Goal: Task Accomplishment & Management: Manage account settings

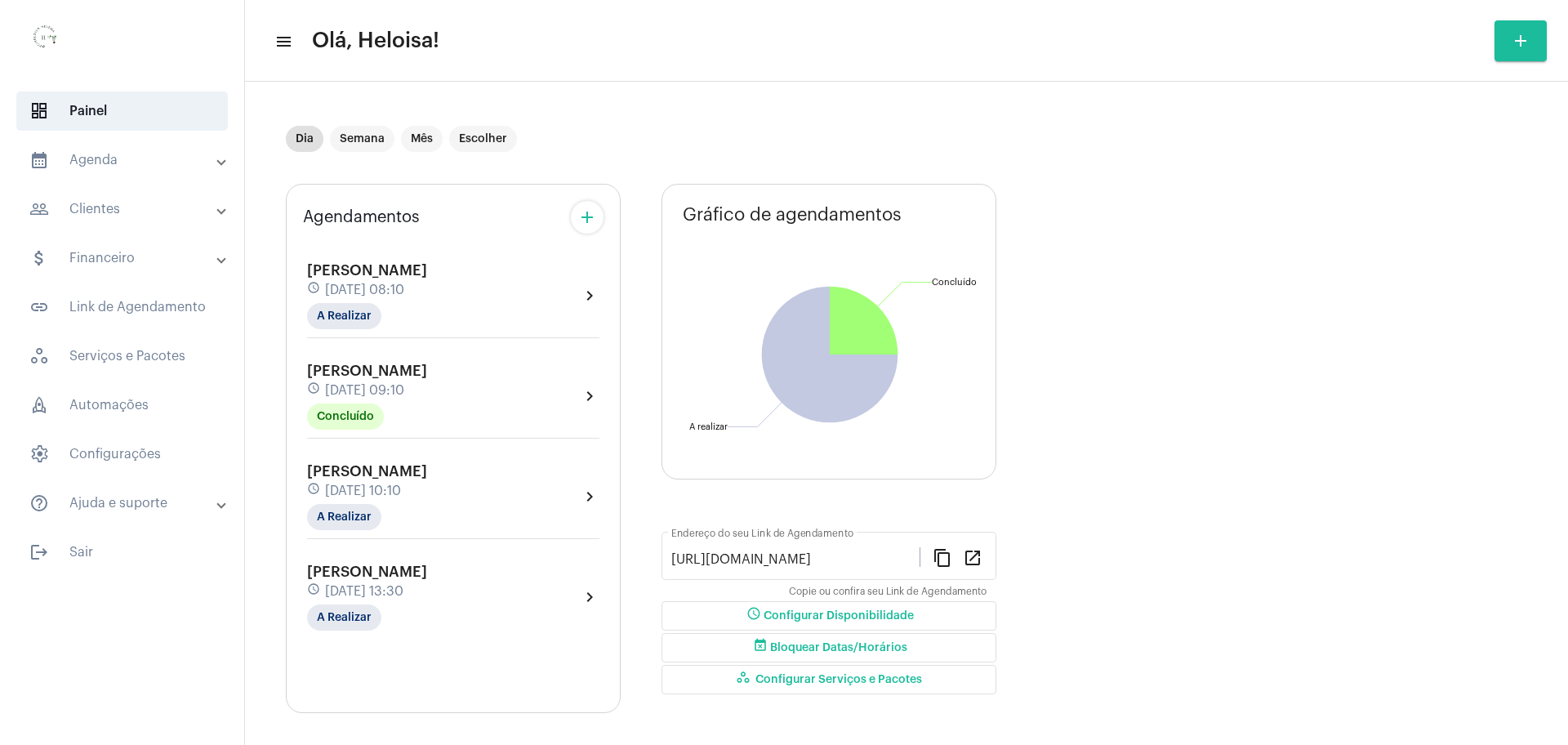
scroll to position [9, 0]
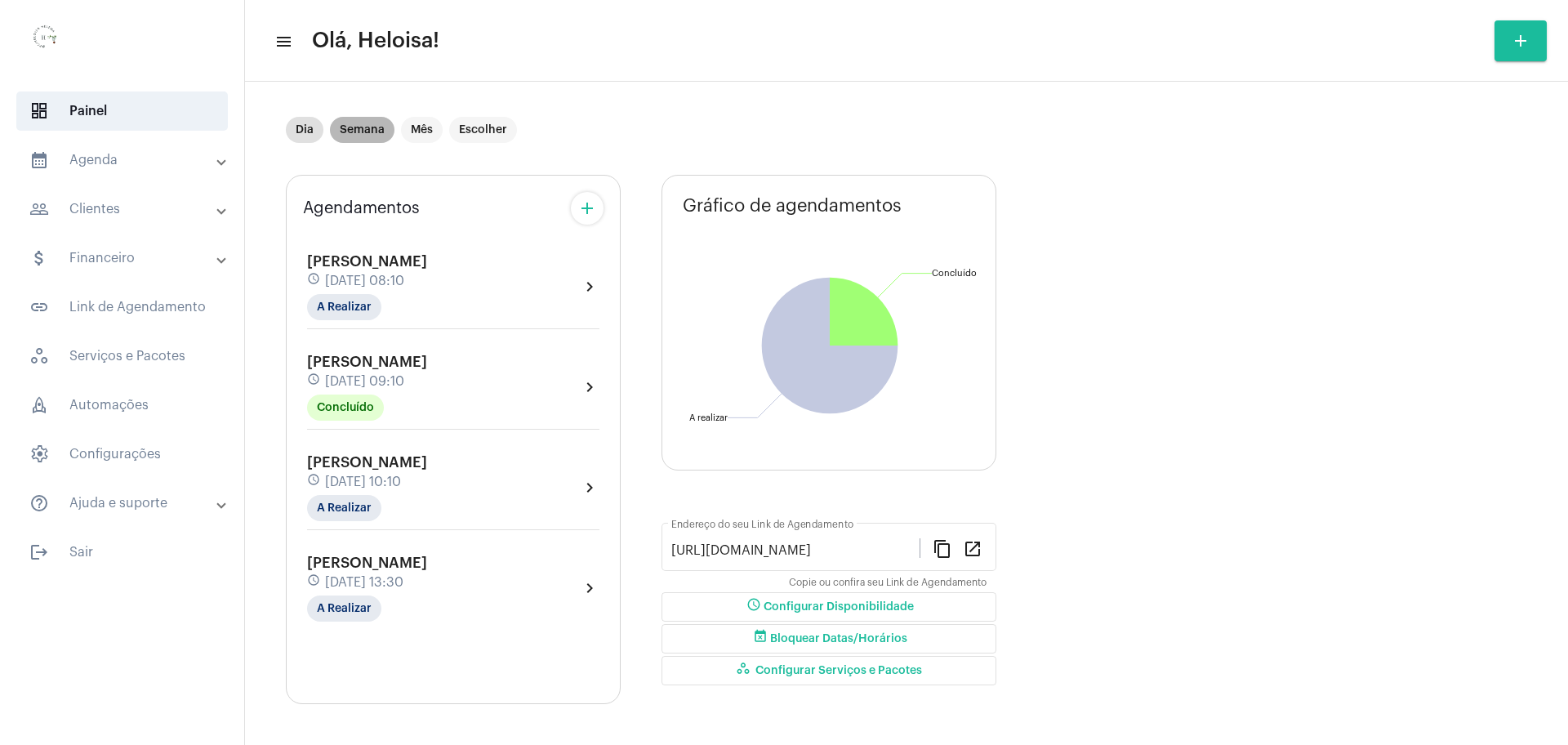
click at [363, 130] on mat-chip "Semana" at bounding box center [362, 130] width 64 height 27
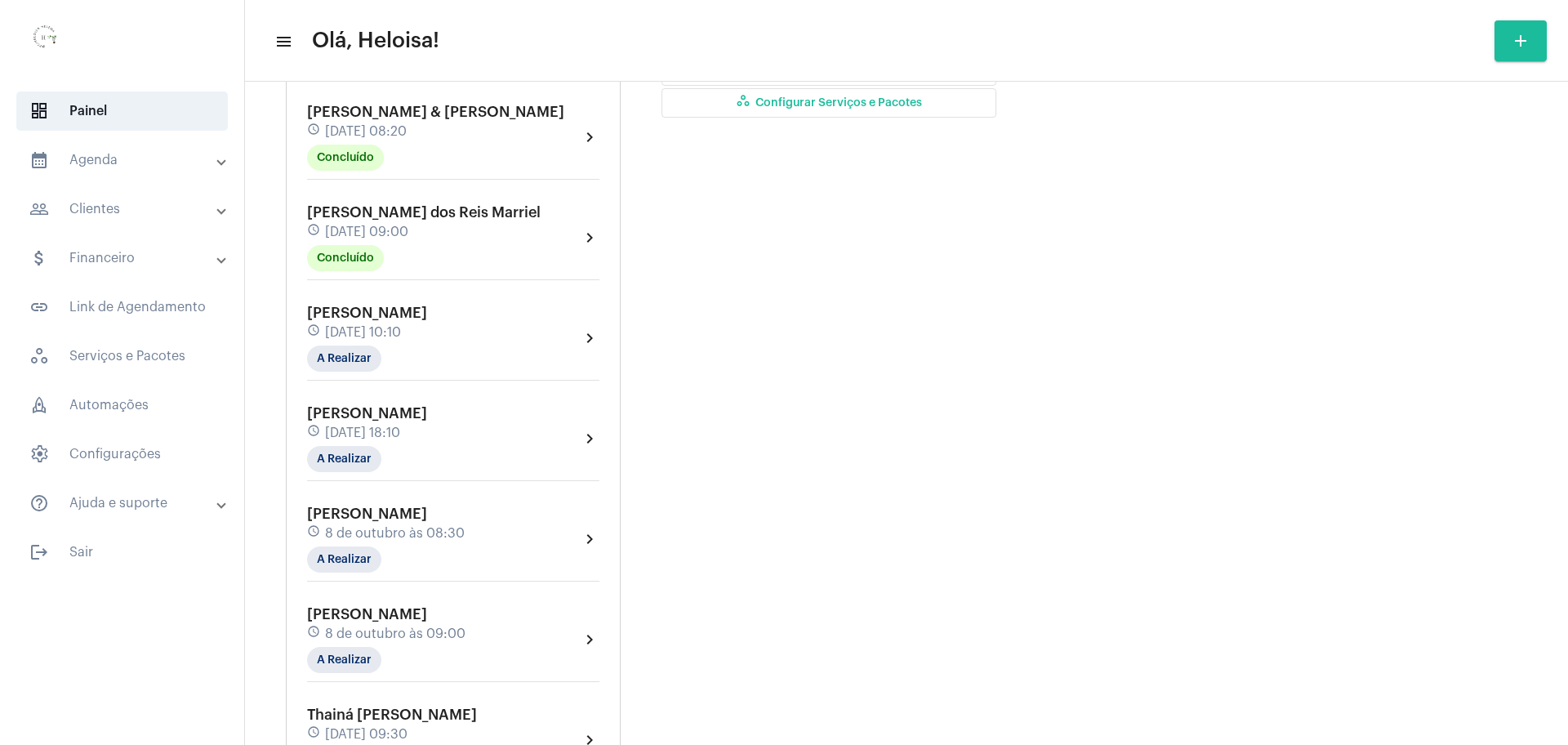
scroll to position [612, 0]
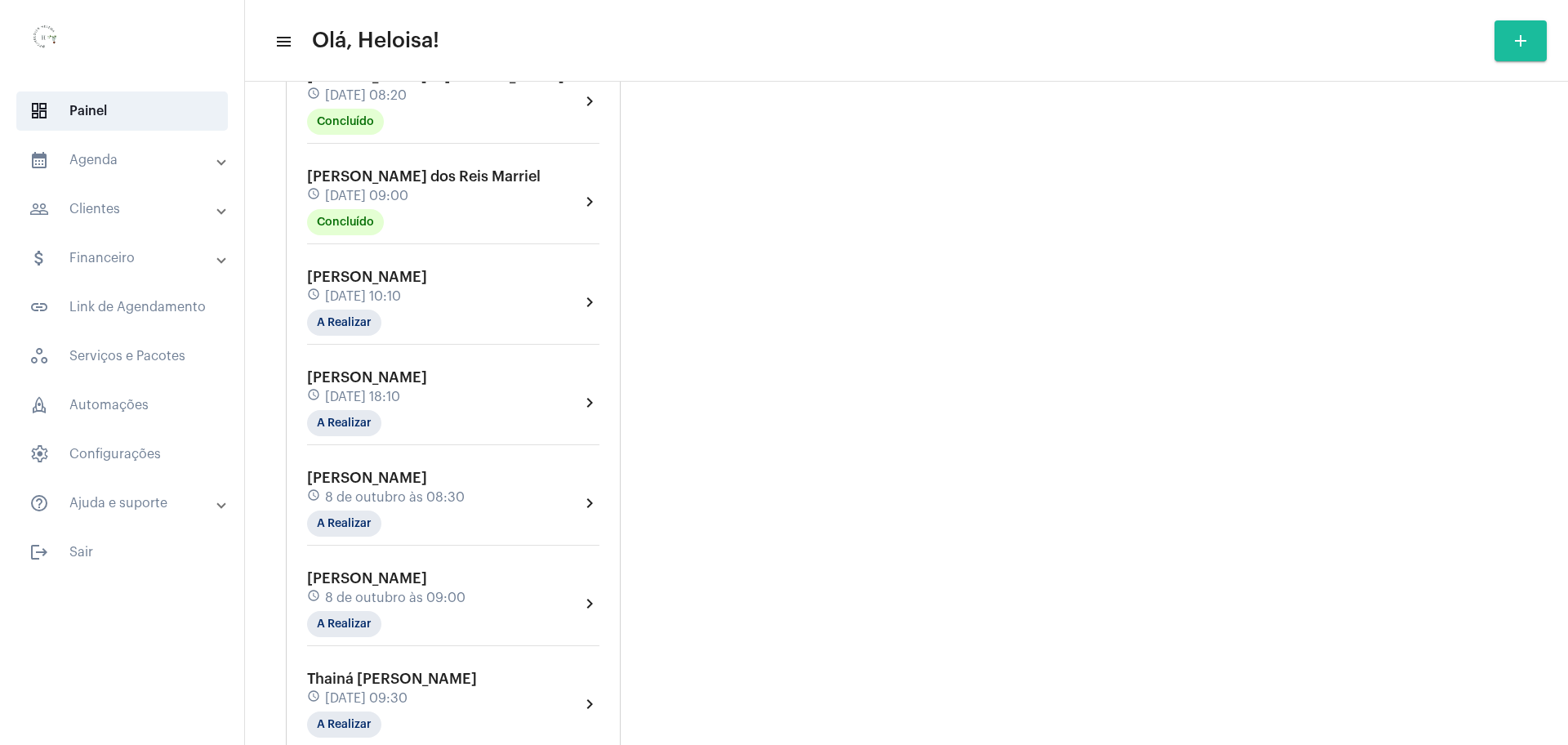
click at [383, 389] on span "7 de outubro às 18:10" at bounding box center [362, 397] width 75 height 15
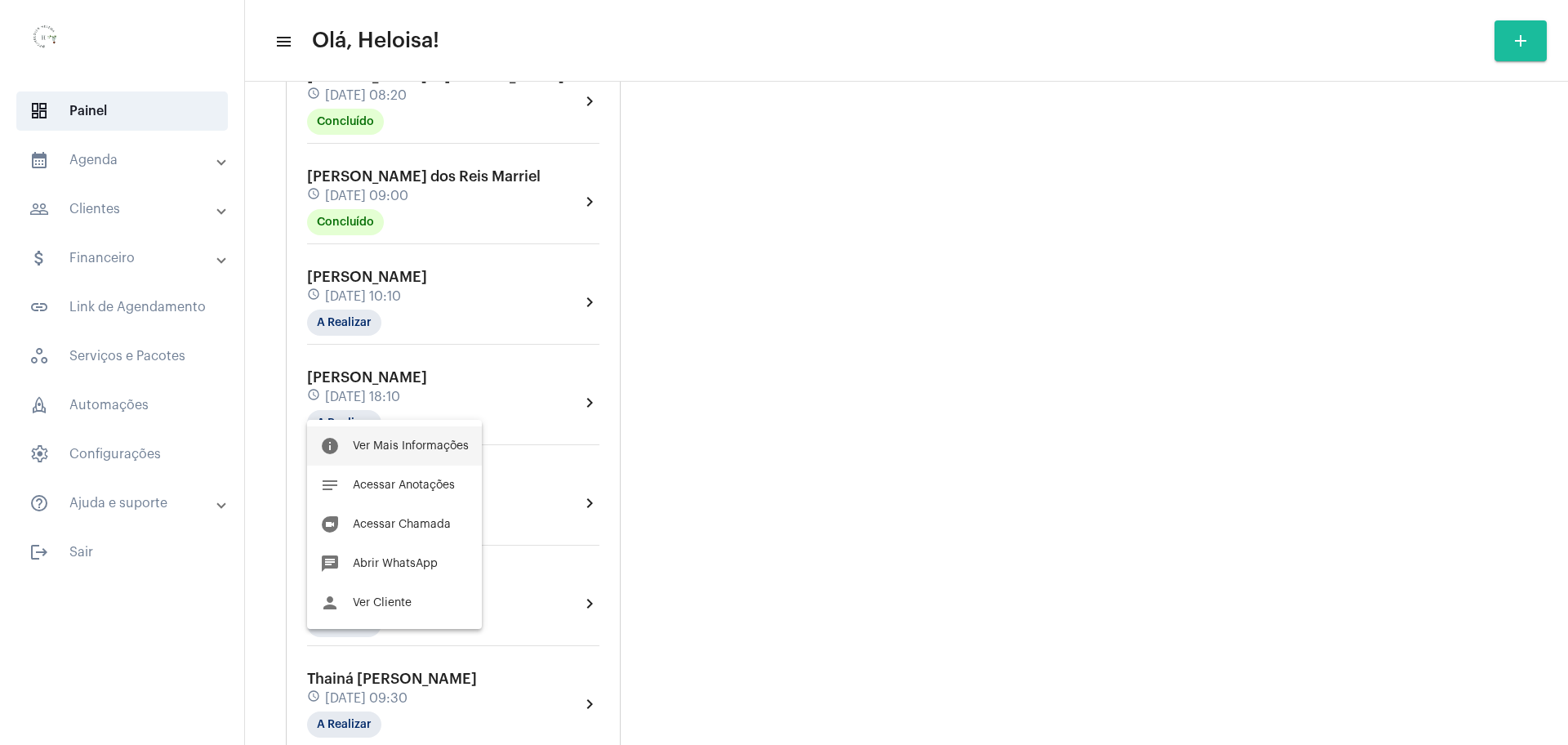
click at [413, 448] on span "Ver Mais Informações" at bounding box center [411, 446] width 116 height 11
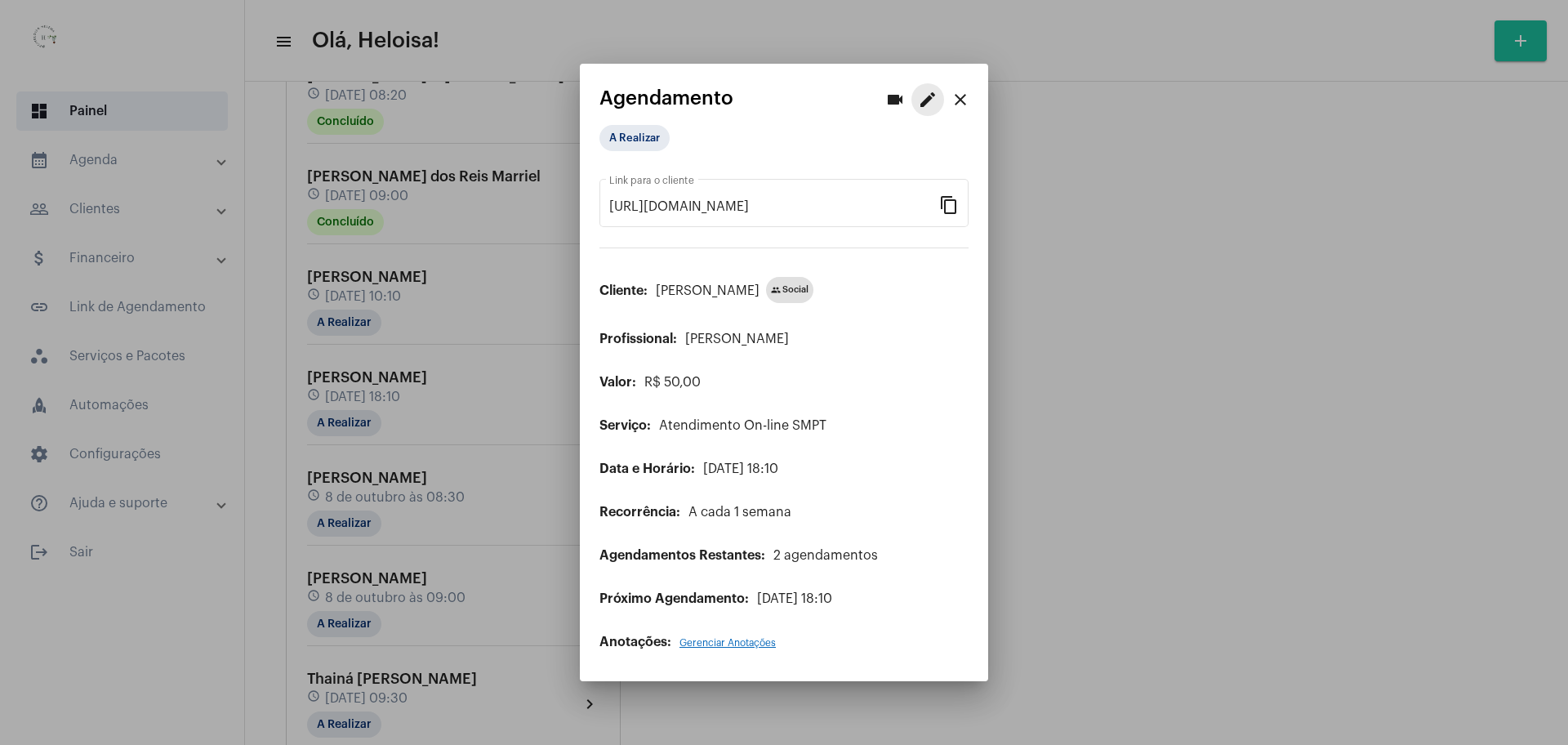
click at [933, 97] on mat-icon "edit" at bounding box center [927, 99] width 20 height 20
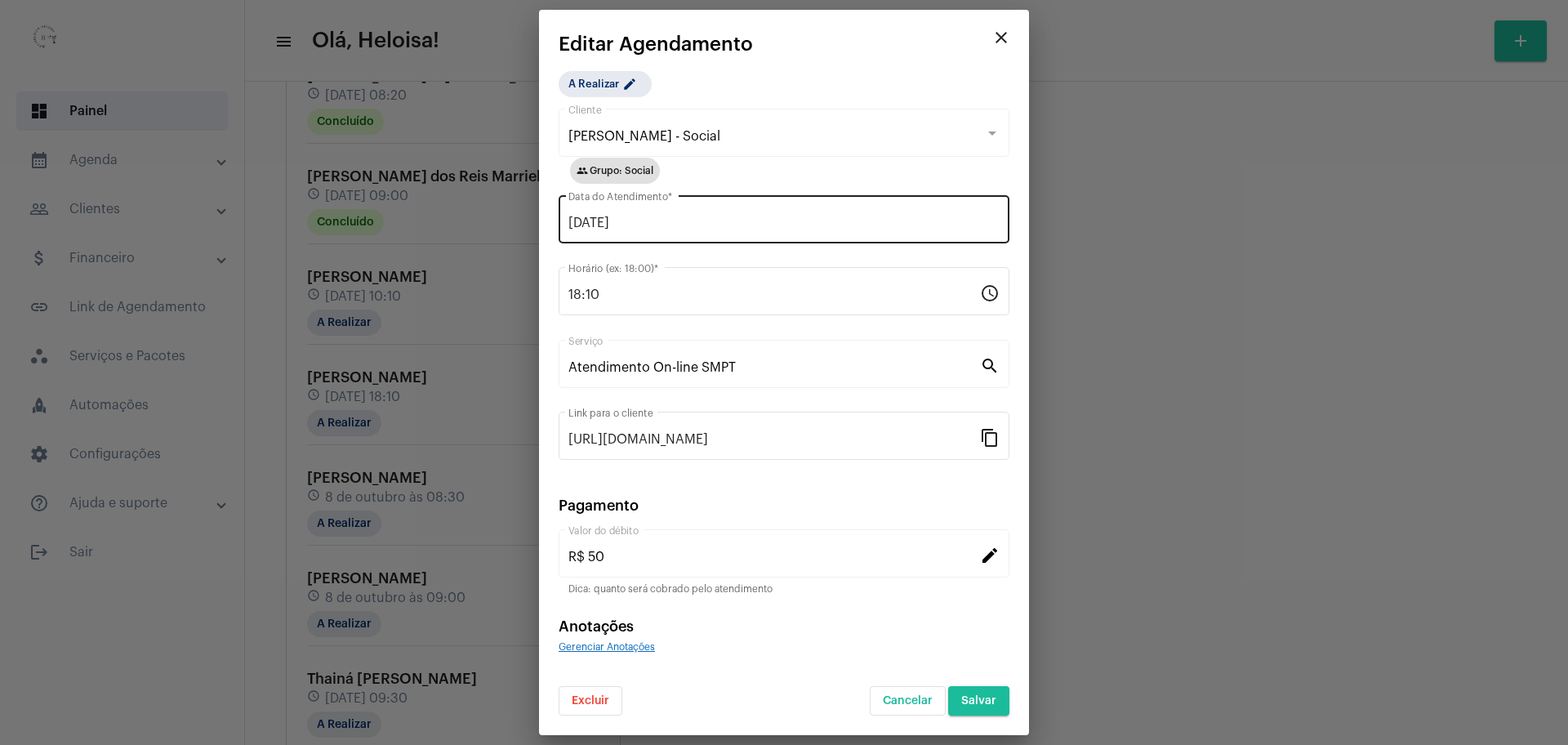
click at [637, 225] on input "07/10/2025" at bounding box center [783, 223] width 431 height 15
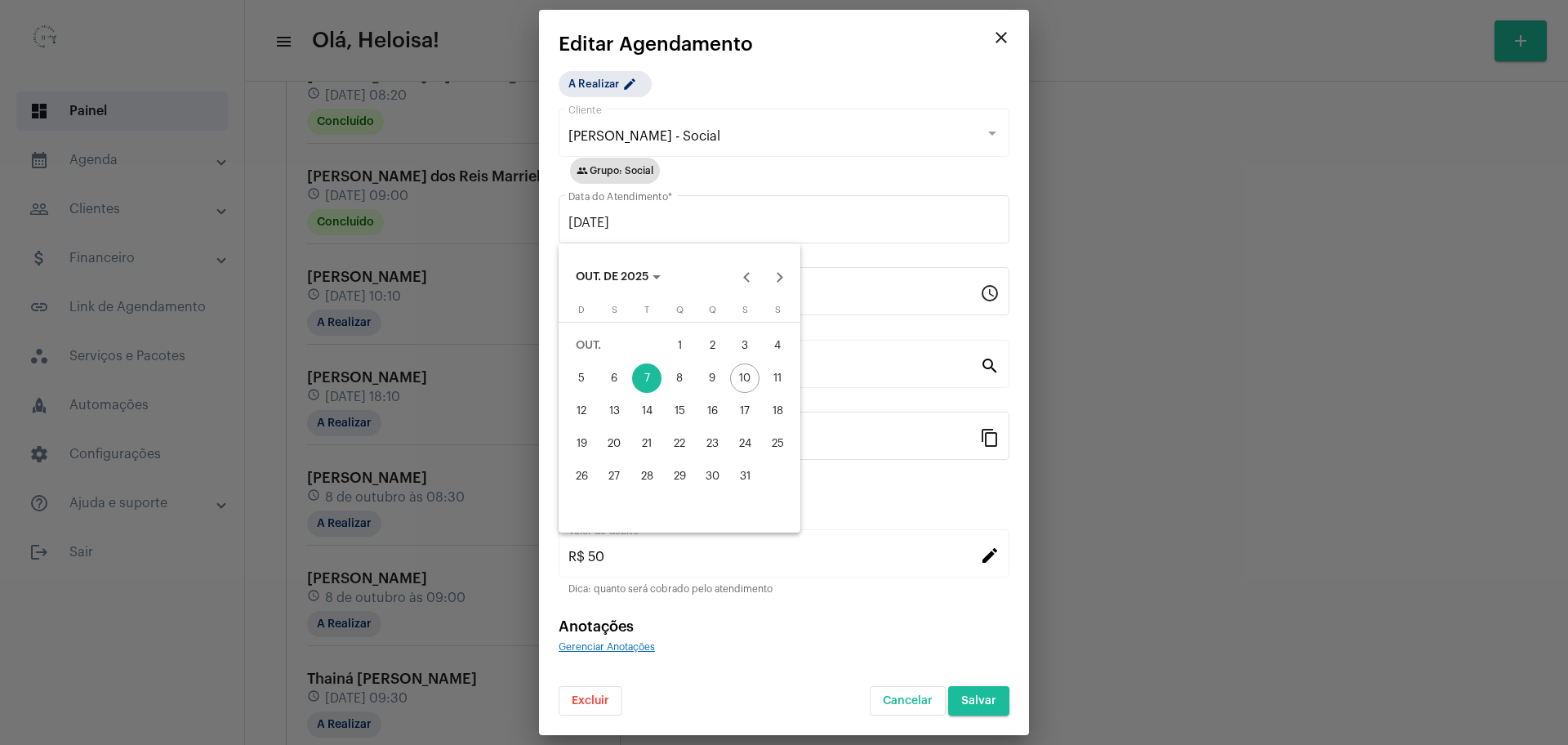
click at [747, 386] on div "10" at bounding box center [744, 378] width 29 height 29
type input "10/10/2025"
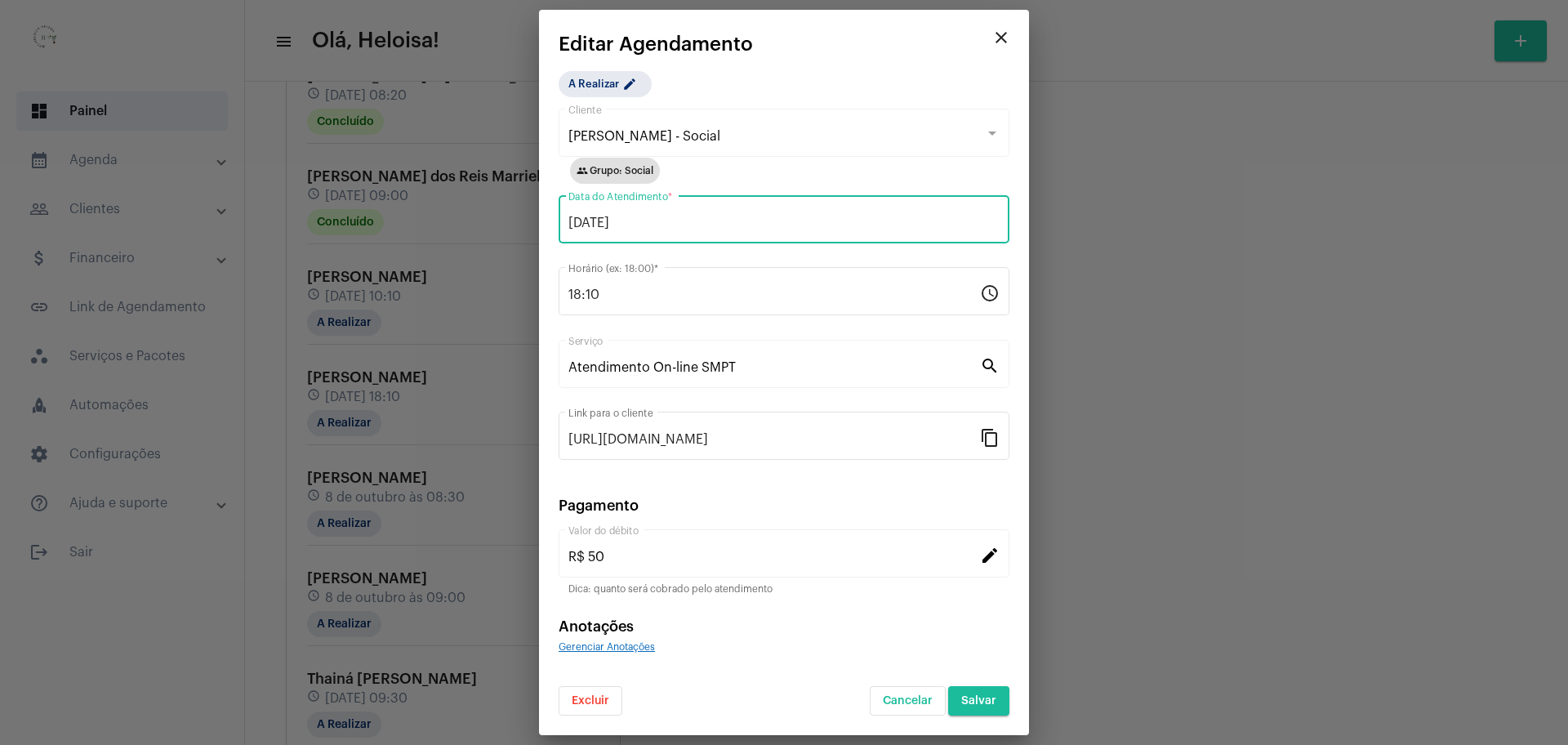
click at [976, 703] on span "Salvar" at bounding box center [978, 701] width 35 height 11
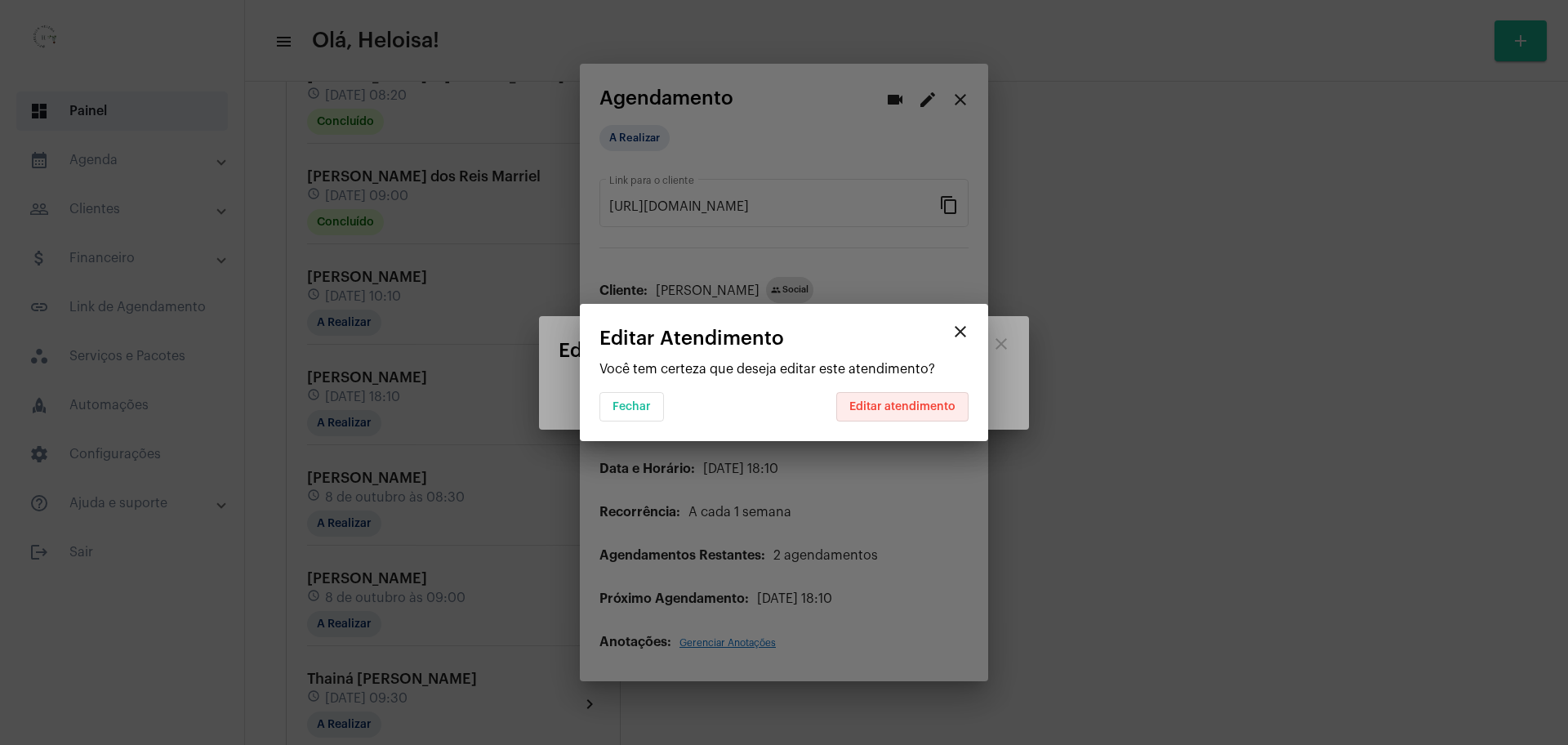
click at [914, 399] on button "Editar atendimento" at bounding box center [902, 406] width 133 height 29
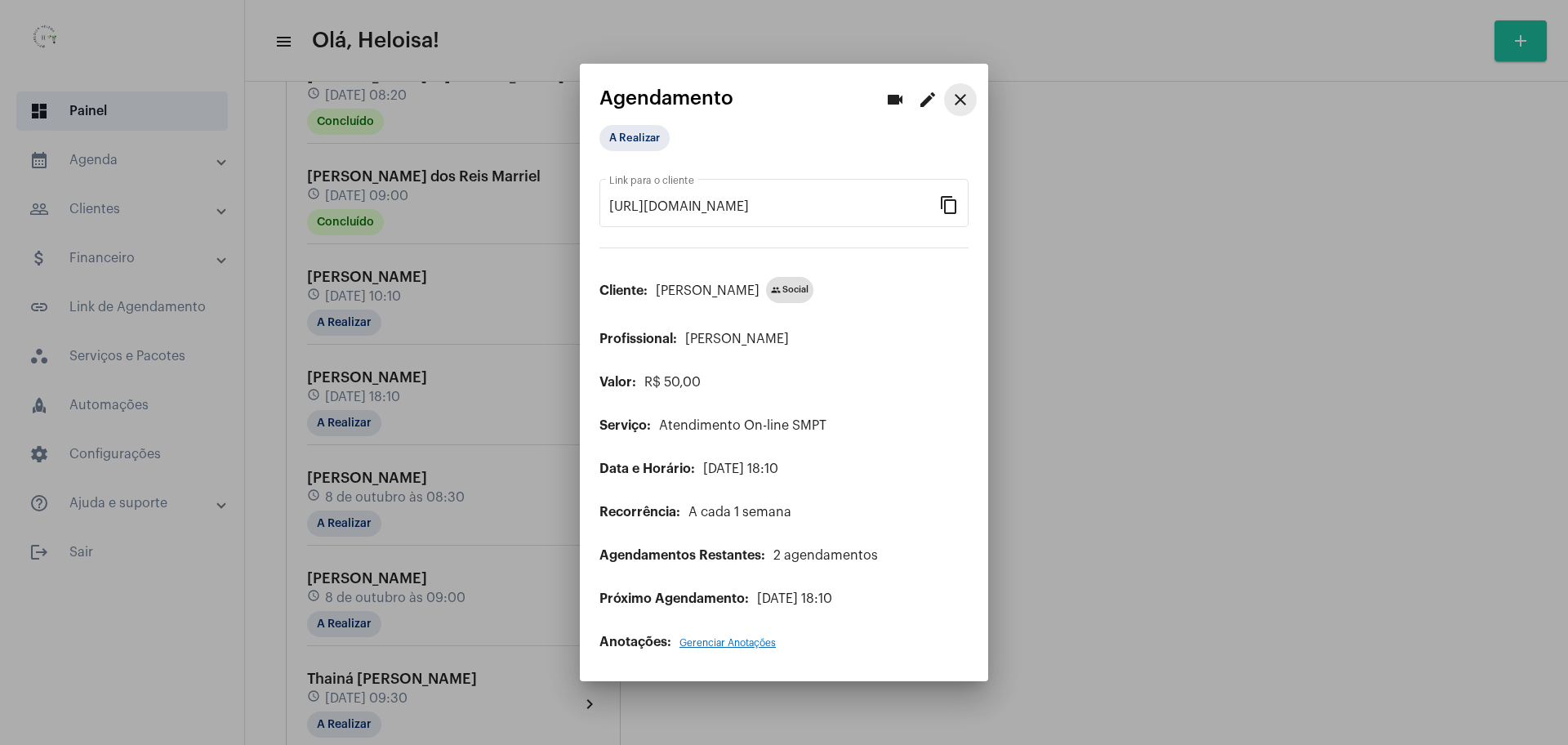
click at [962, 95] on mat-icon "close" at bounding box center [960, 99] width 20 height 20
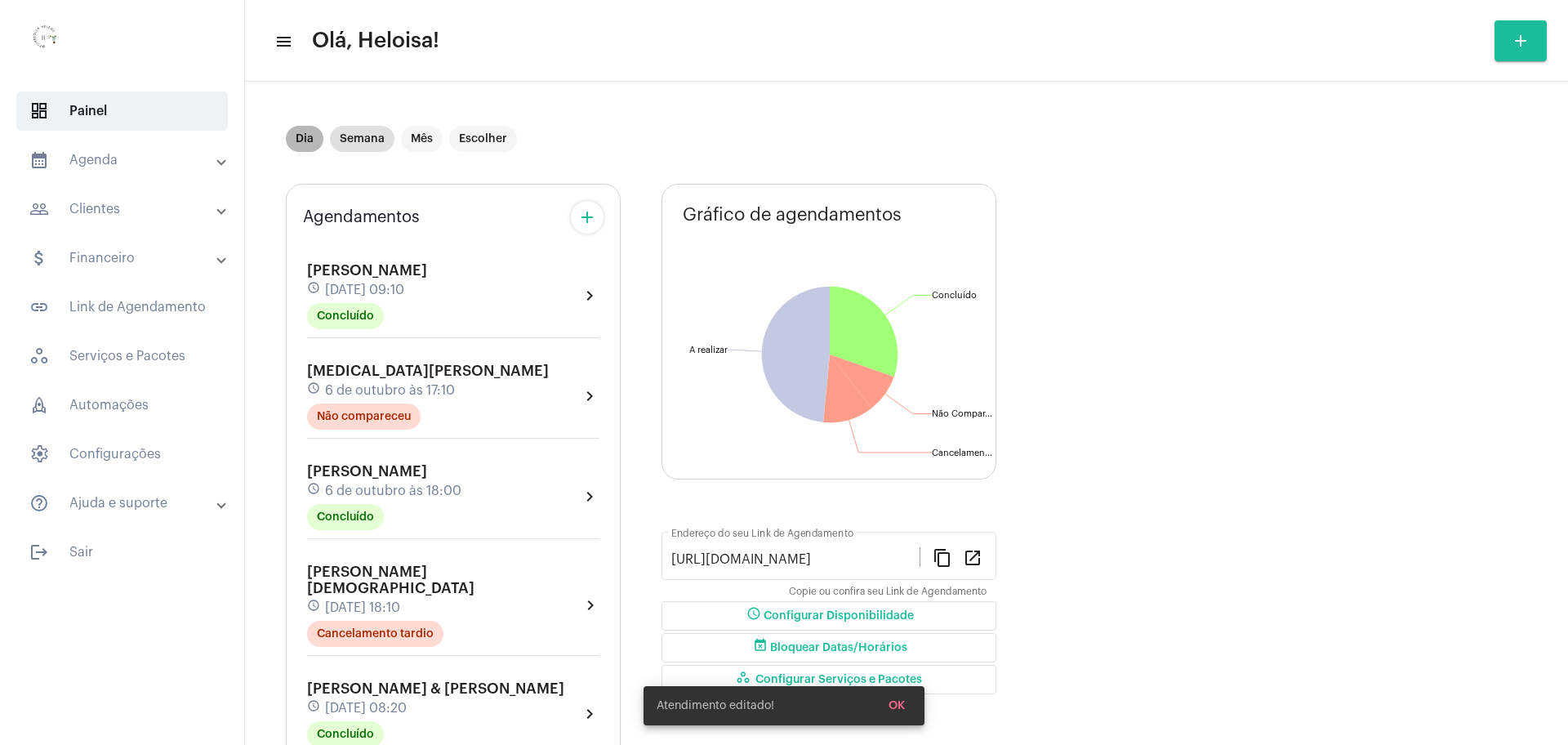
click at [307, 133] on mat-chip "Dia" at bounding box center [305, 139] width 38 height 27
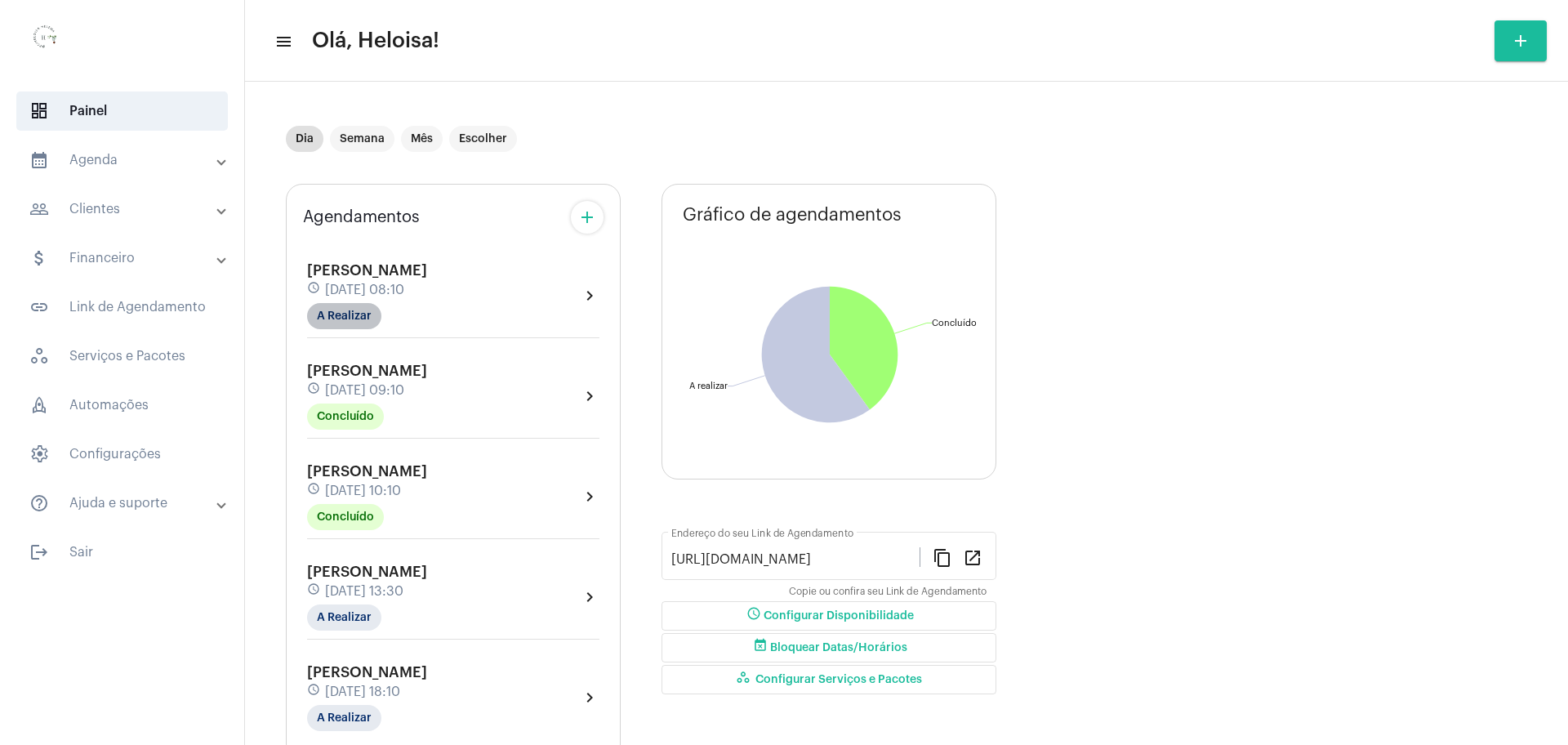
click at [347, 316] on mat-chip "A Realizar" at bounding box center [344, 316] width 74 height 27
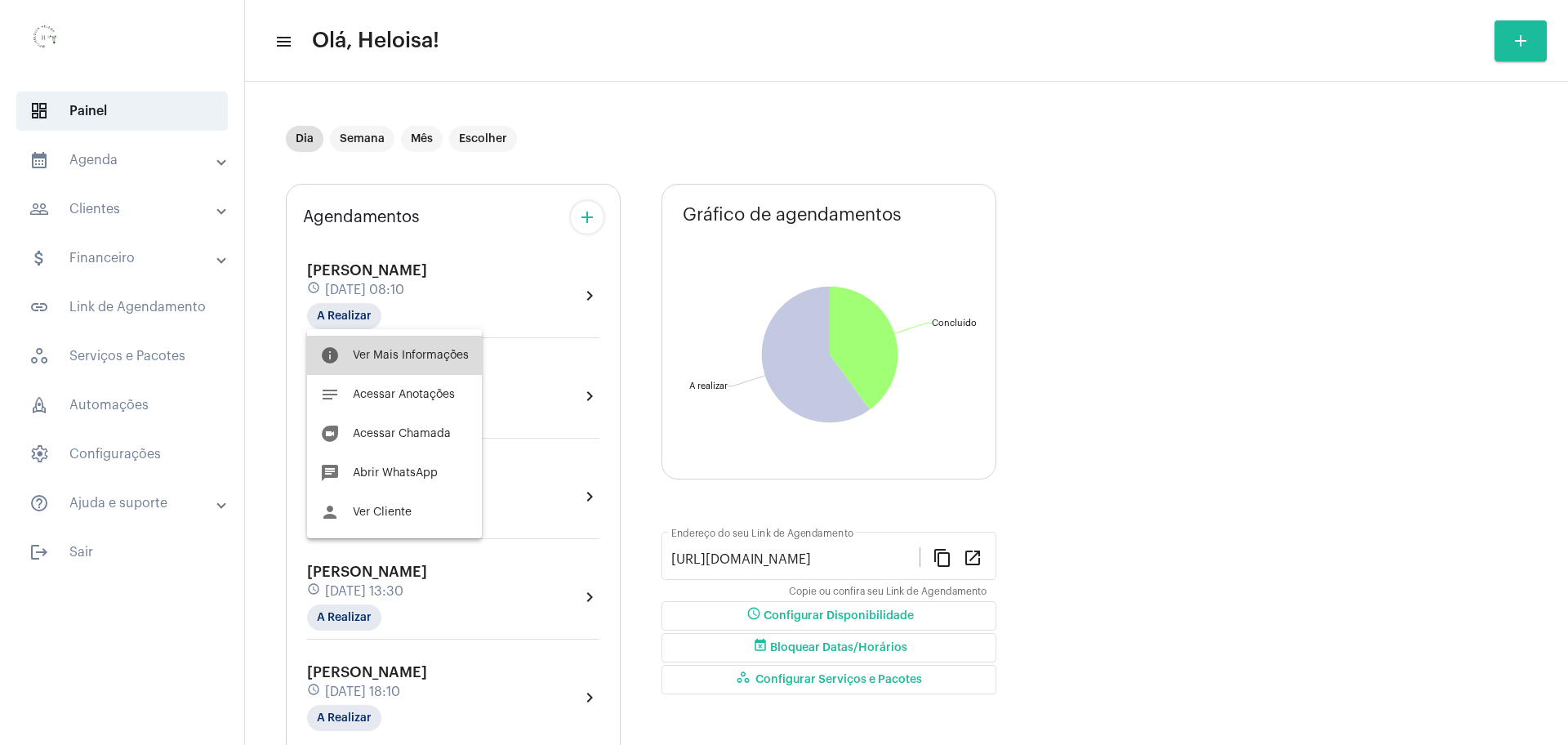
click at [402, 349] on span "Ver Mais Informações" at bounding box center [411, 355] width 116 height 11
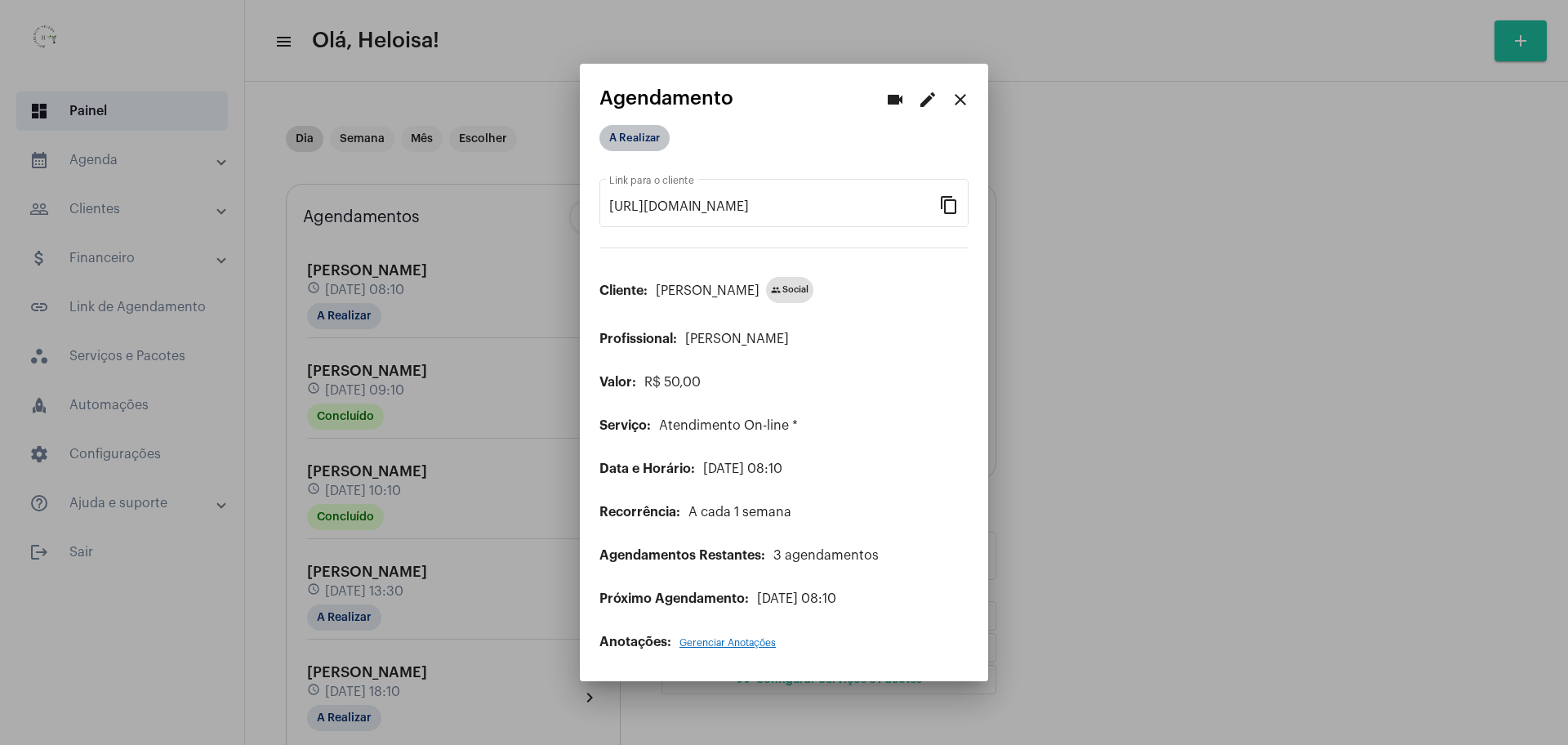
click at [635, 142] on mat-chip "A Realizar" at bounding box center [634, 138] width 70 height 27
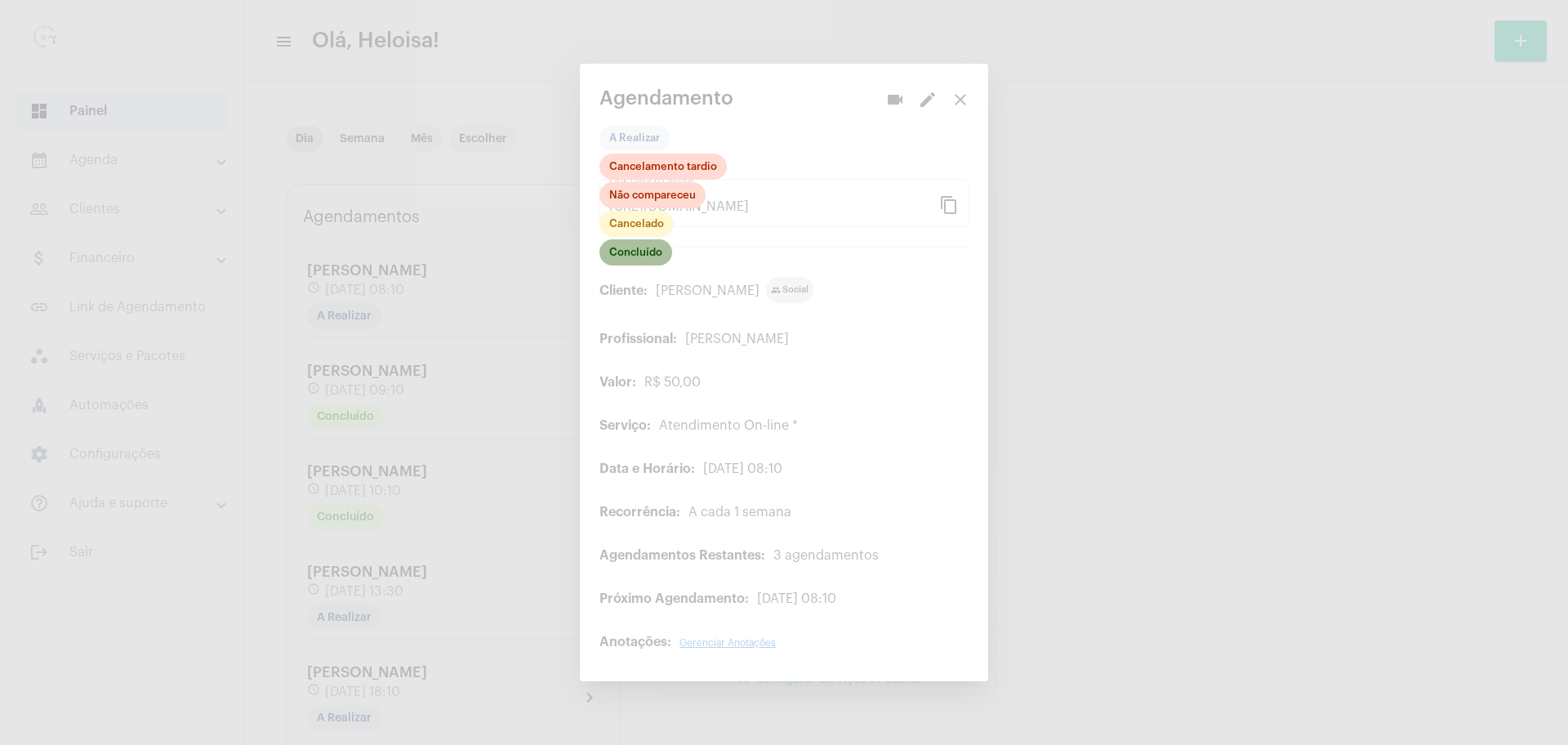
click at [633, 257] on mat-chip "Concluído" at bounding box center [635, 253] width 73 height 27
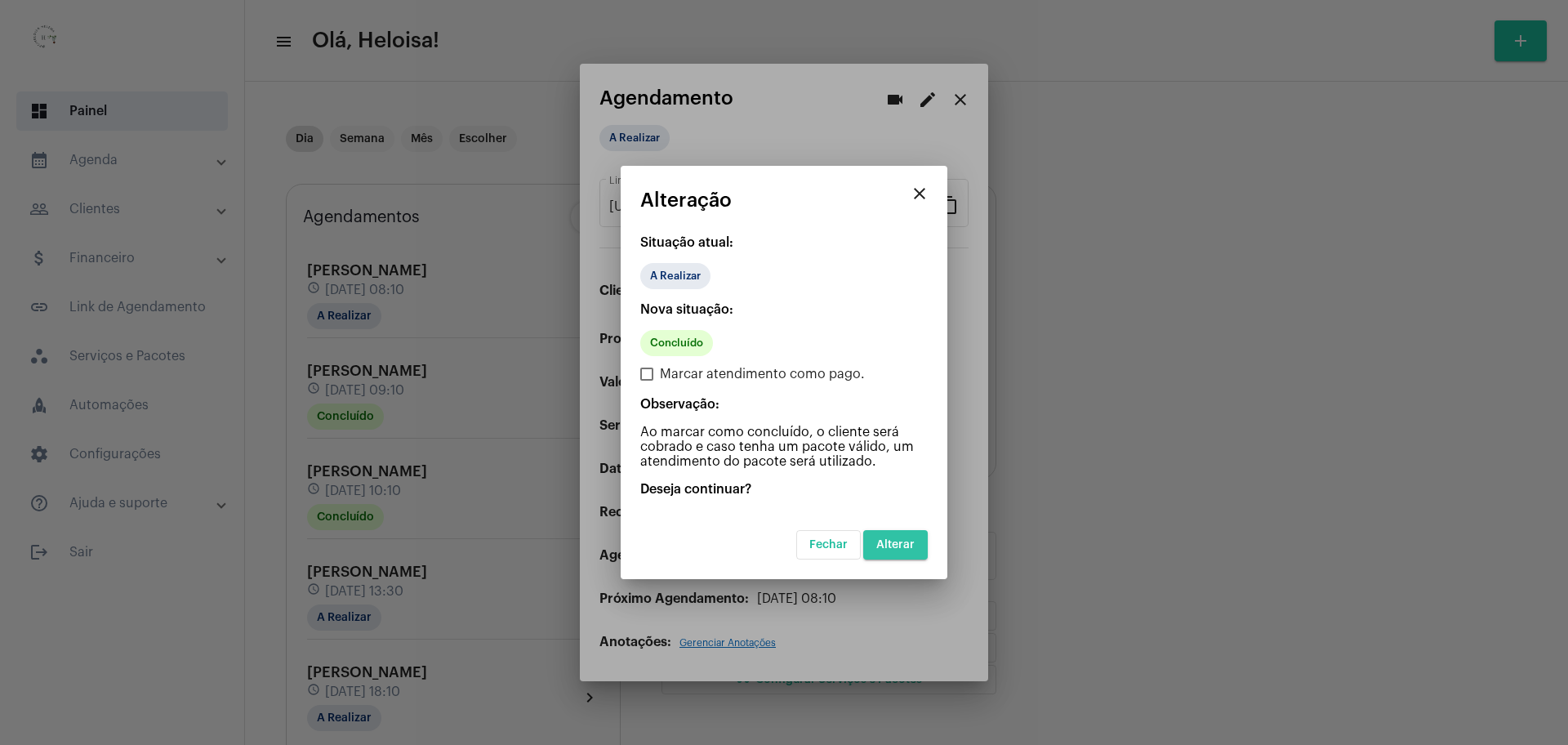
click at [895, 549] on span "Alterar" at bounding box center [895, 544] width 39 height 11
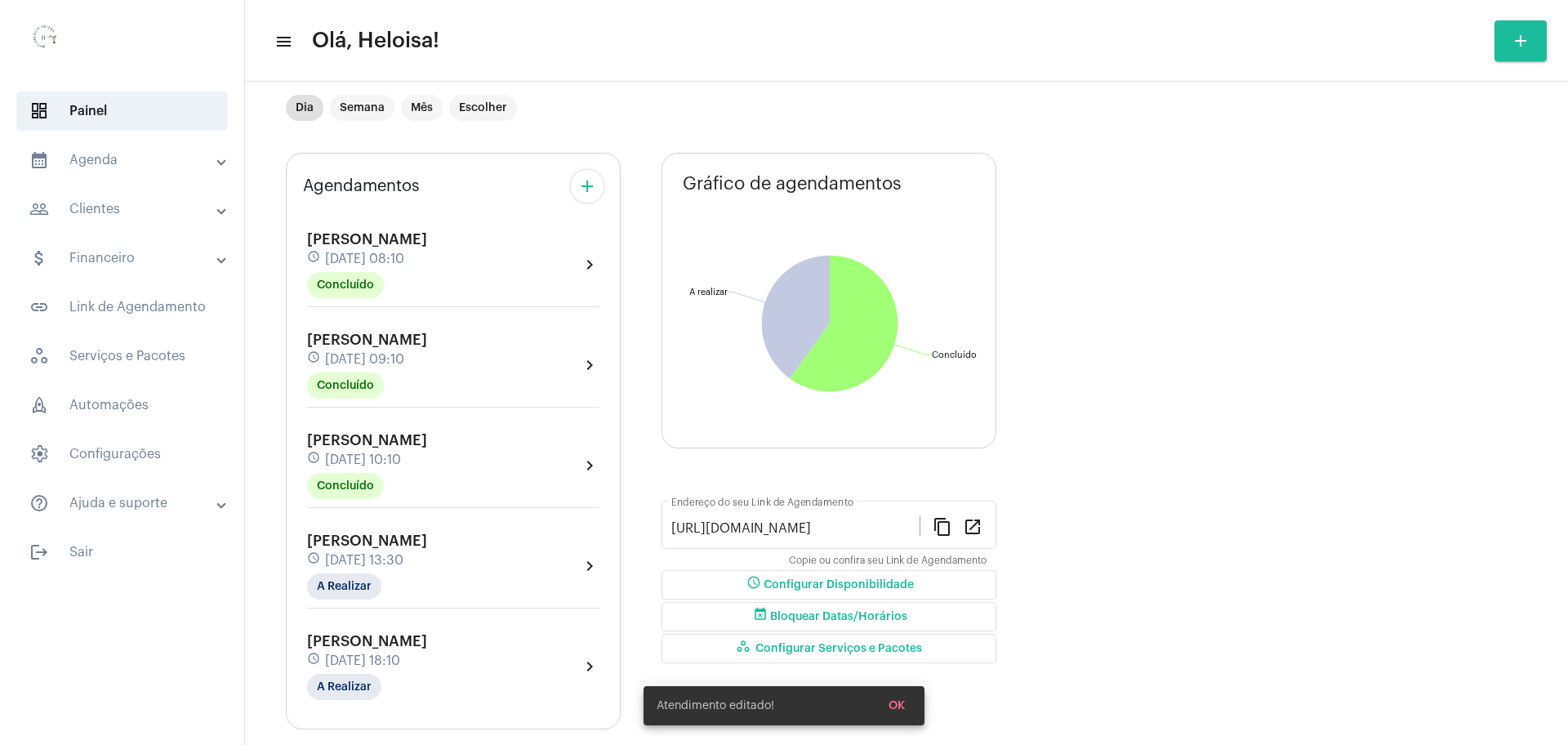
scroll to position [57, 0]
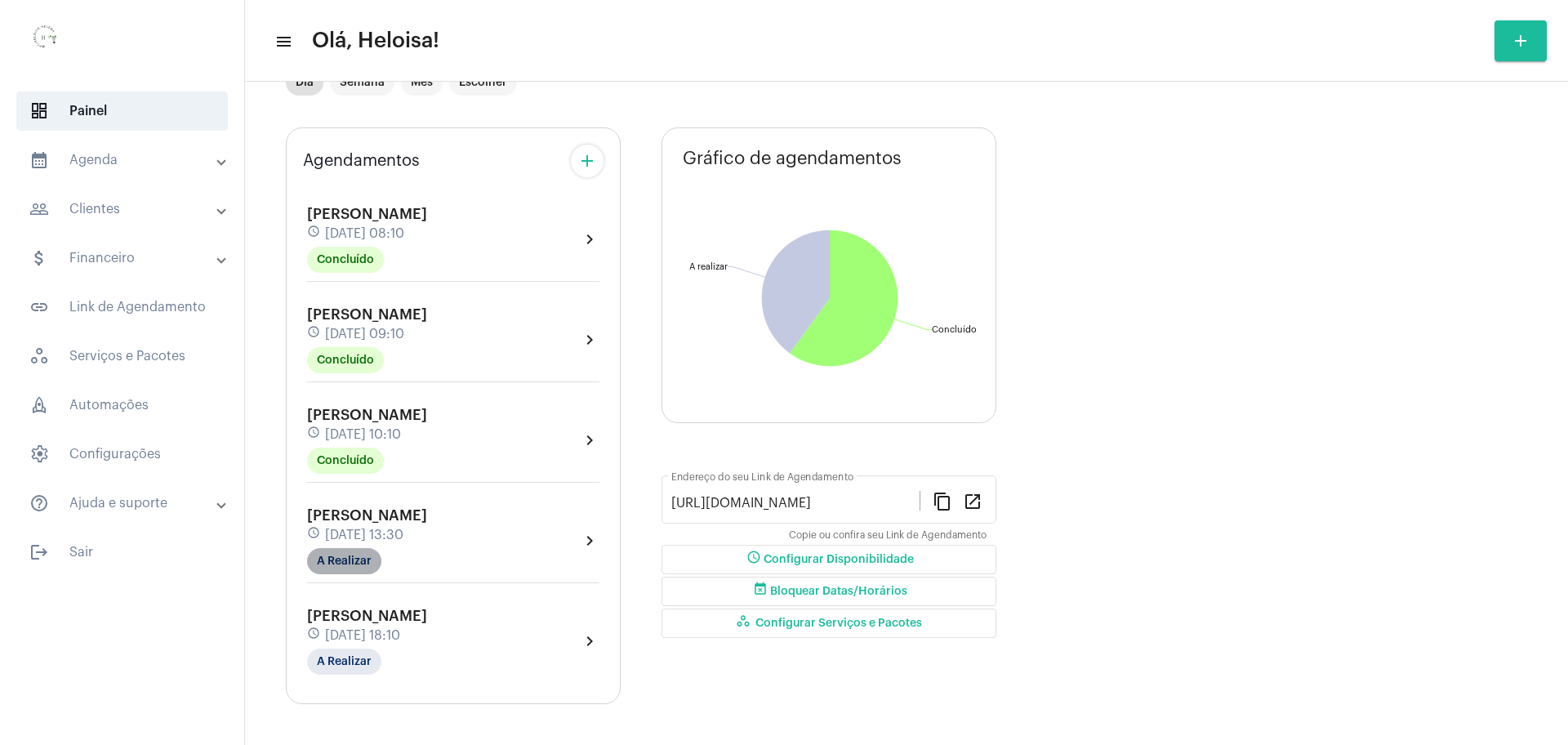
click at [347, 567] on mat-chip "A Realizar" at bounding box center [344, 561] width 74 height 27
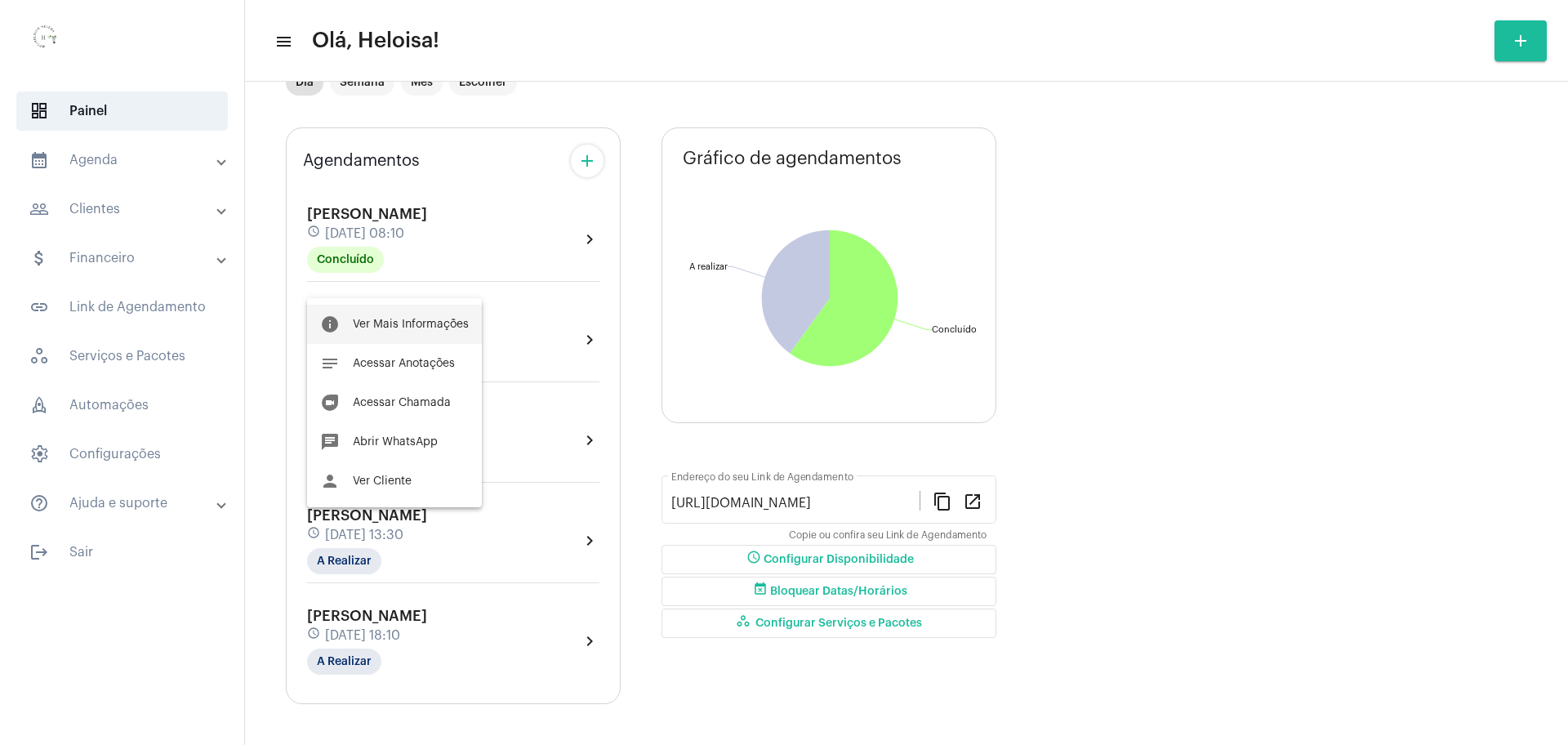
click at [411, 317] on button "info Ver Mais Informações" at bounding box center [394, 324] width 175 height 39
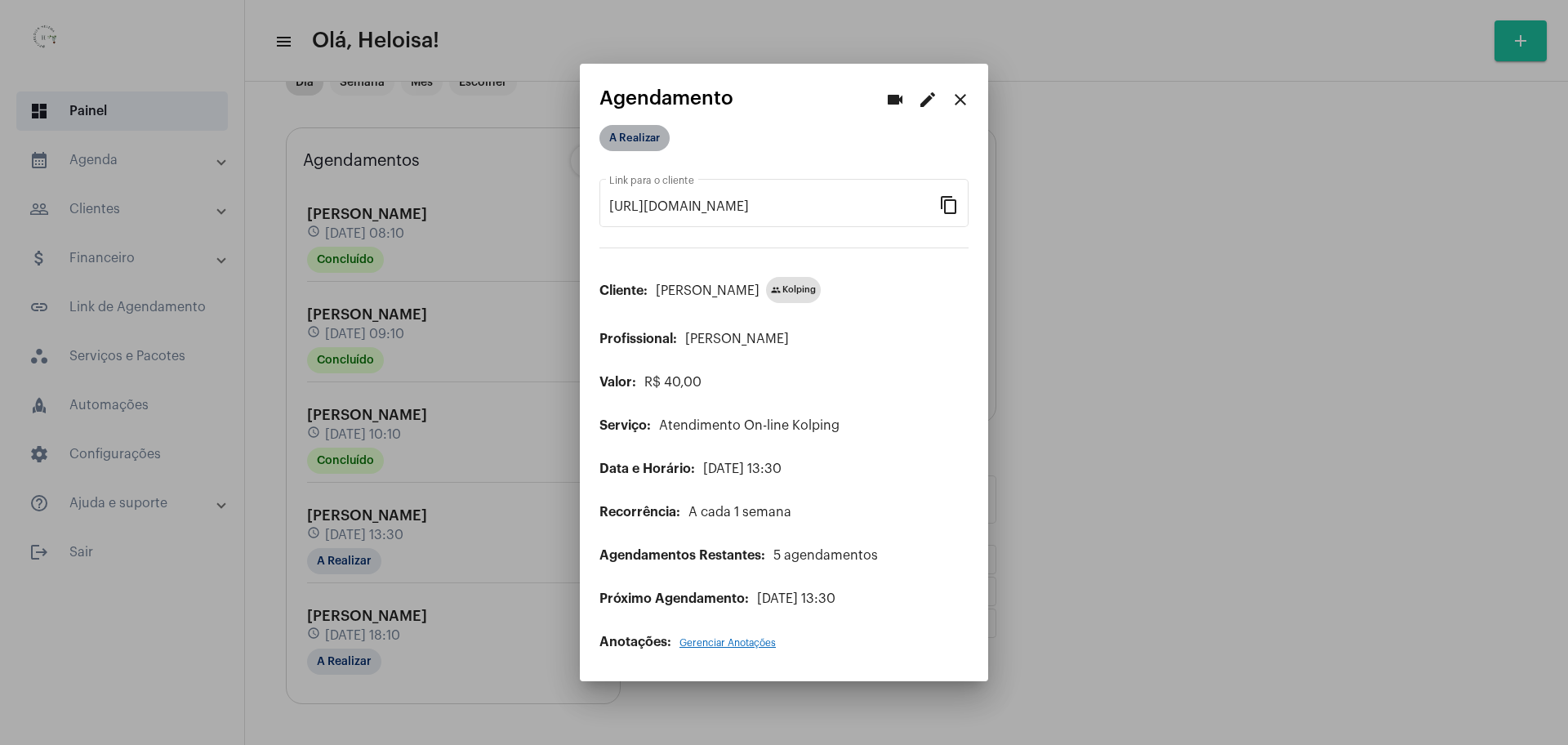
click at [633, 129] on mat-chip "A Realizar" at bounding box center [634, 138] width 70 height 27
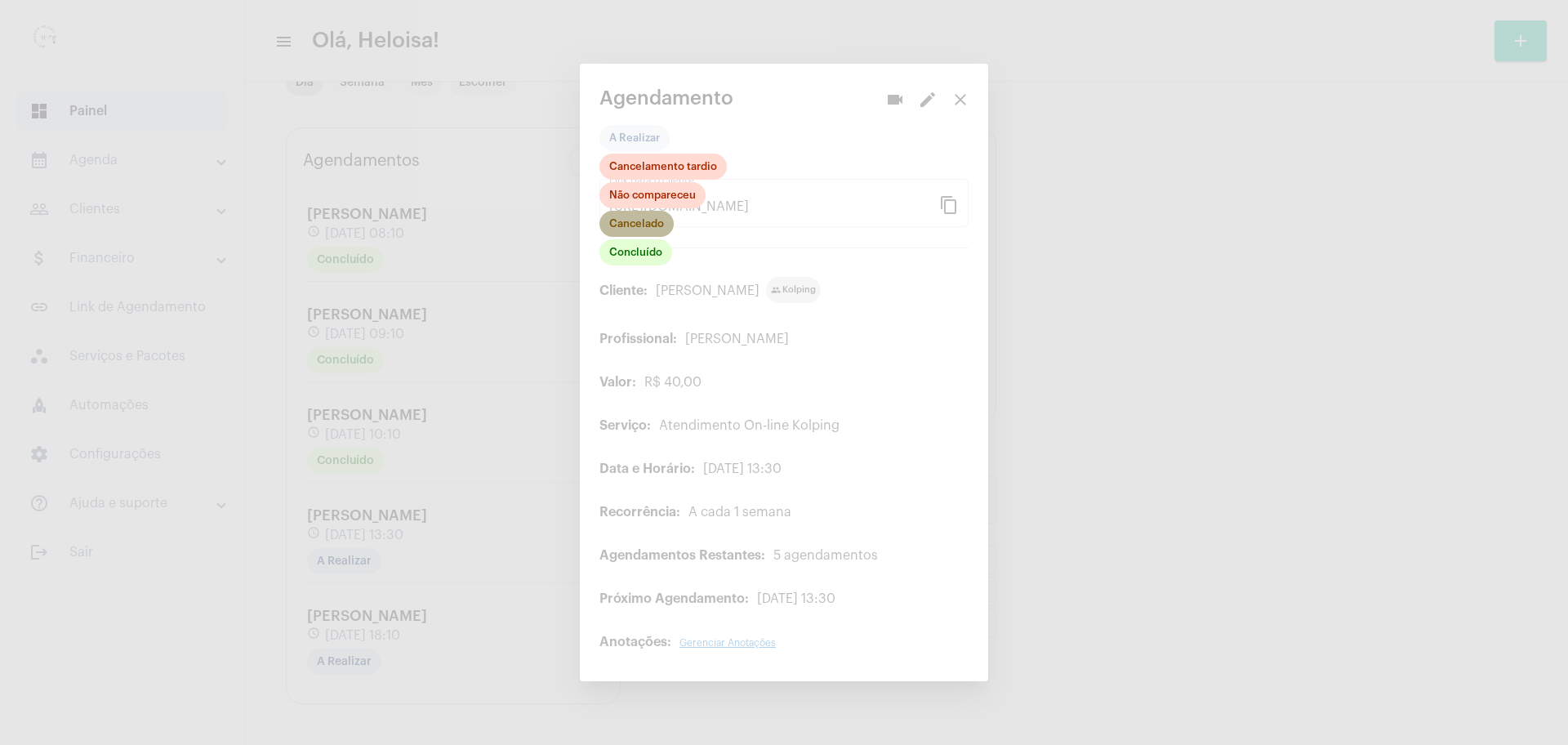
click at [633, 222] on mat-chip "Cancelado" at bounding box center [636, 224] width 74 height 27
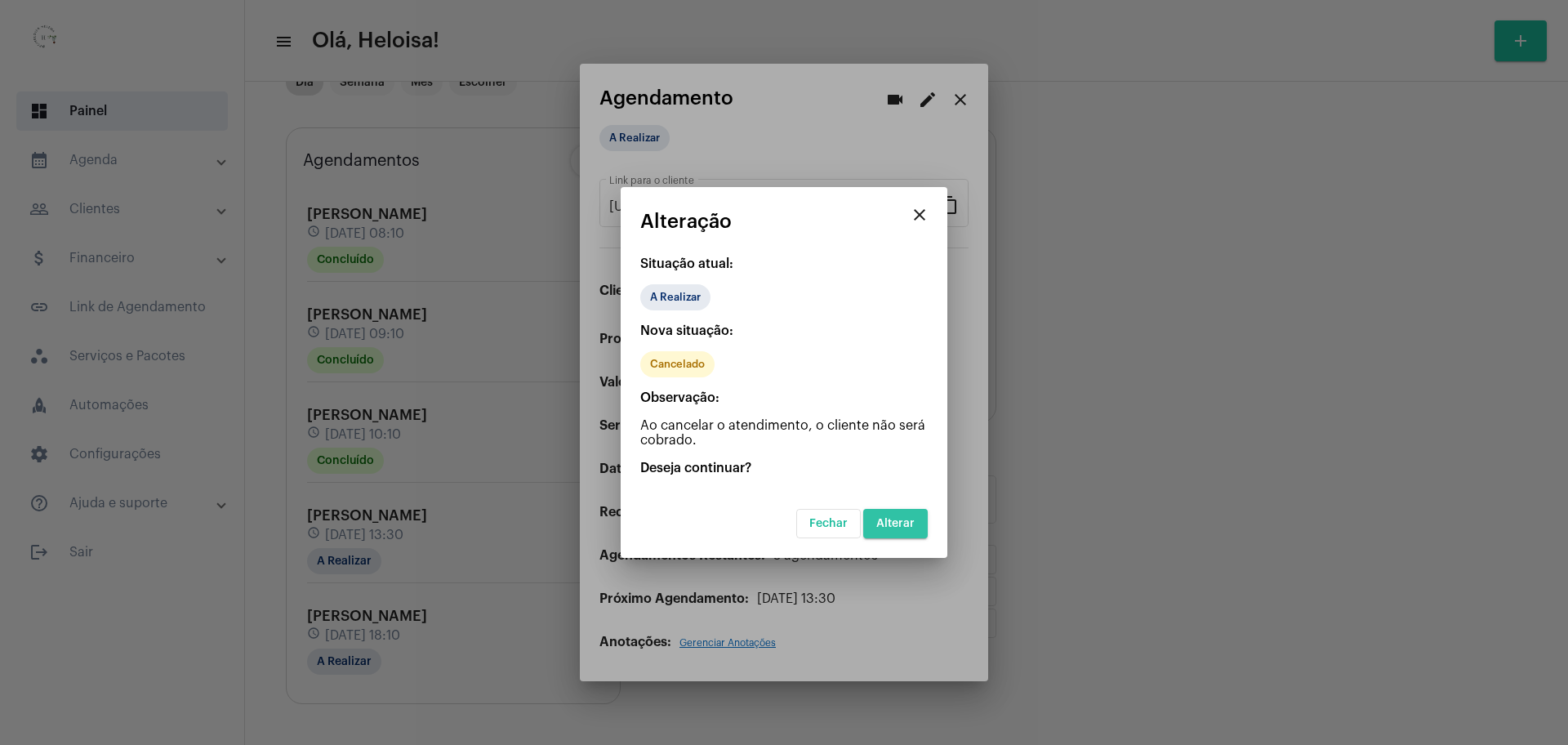
click at [904, 521] on span "Alterar" at bounding box center [895, 523] width 39 height 11
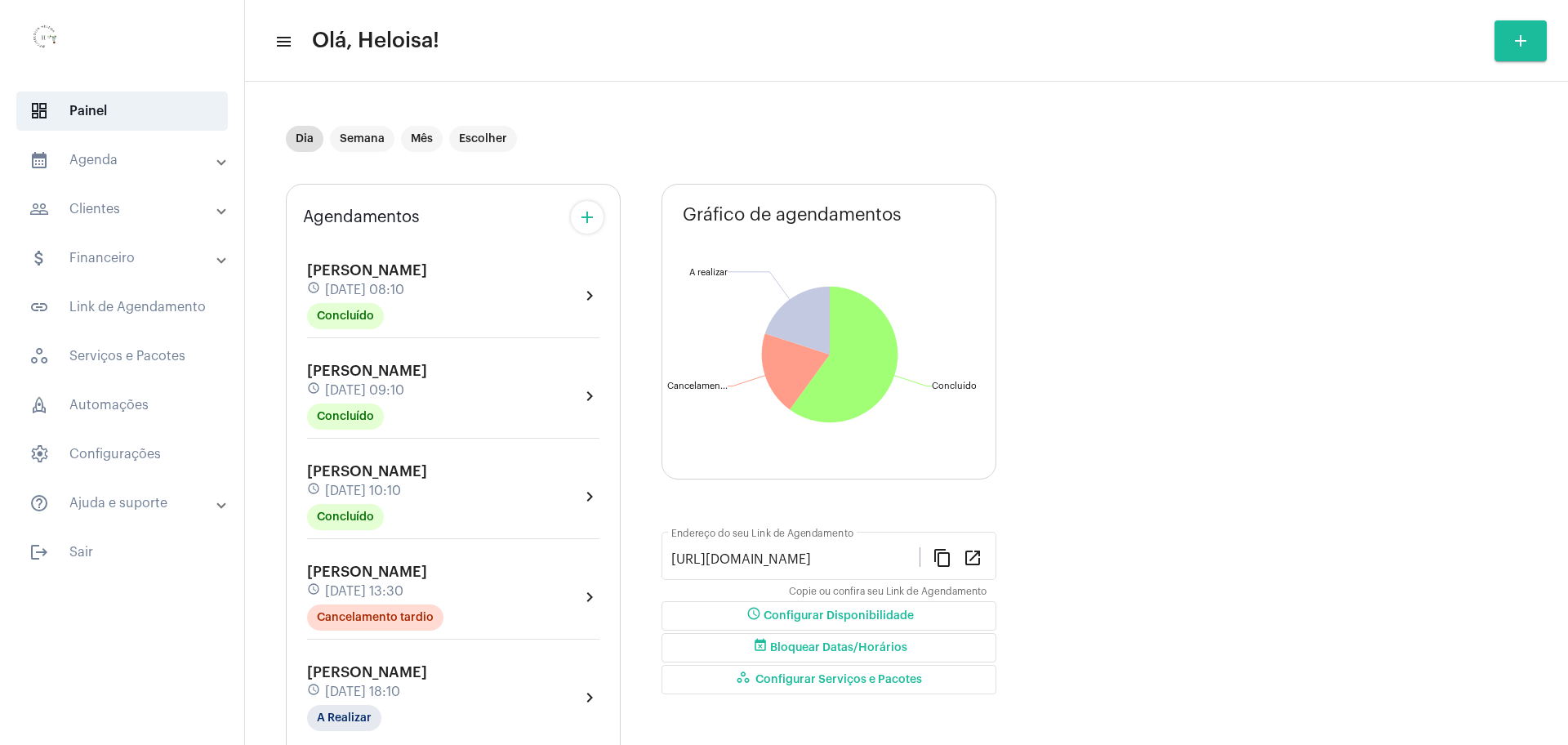
scroll to position [57, 0]
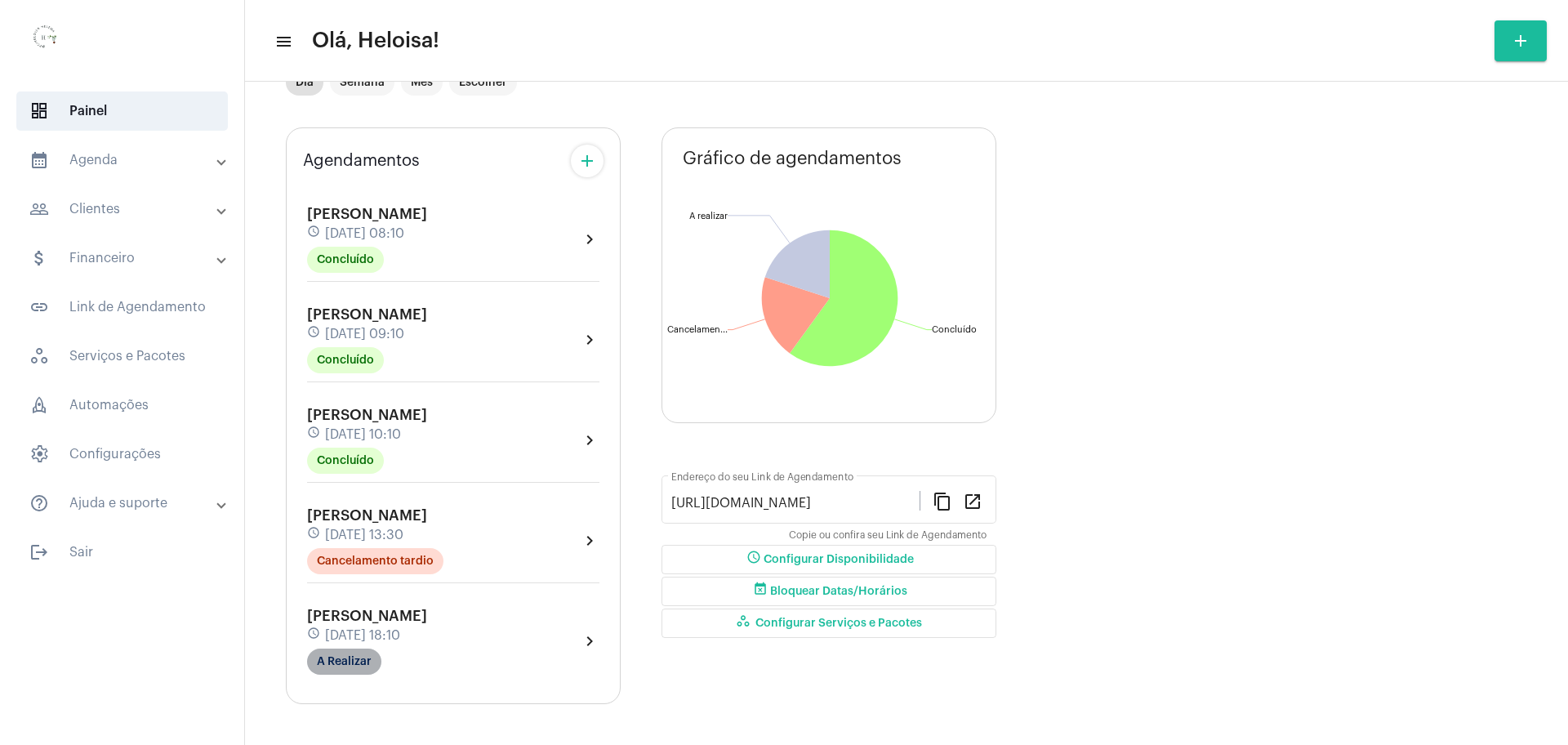
click at [353, 662] on mat-chip "A Realizar" at bounding box center [344, 662] width 74 height 27
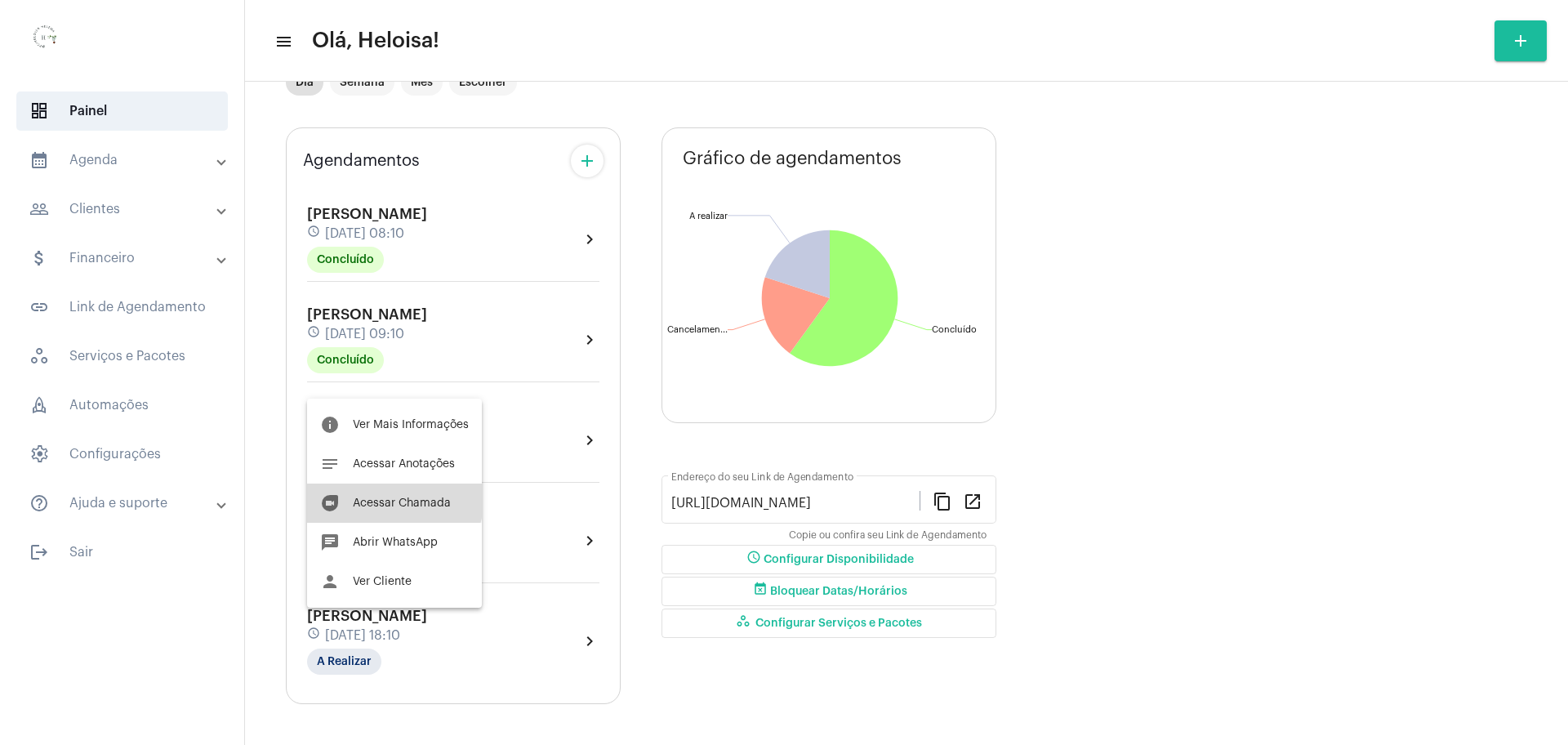
click at [383, 502] on span "Acessar Chamada" at bounding box center [401, 503] width 98 height 11
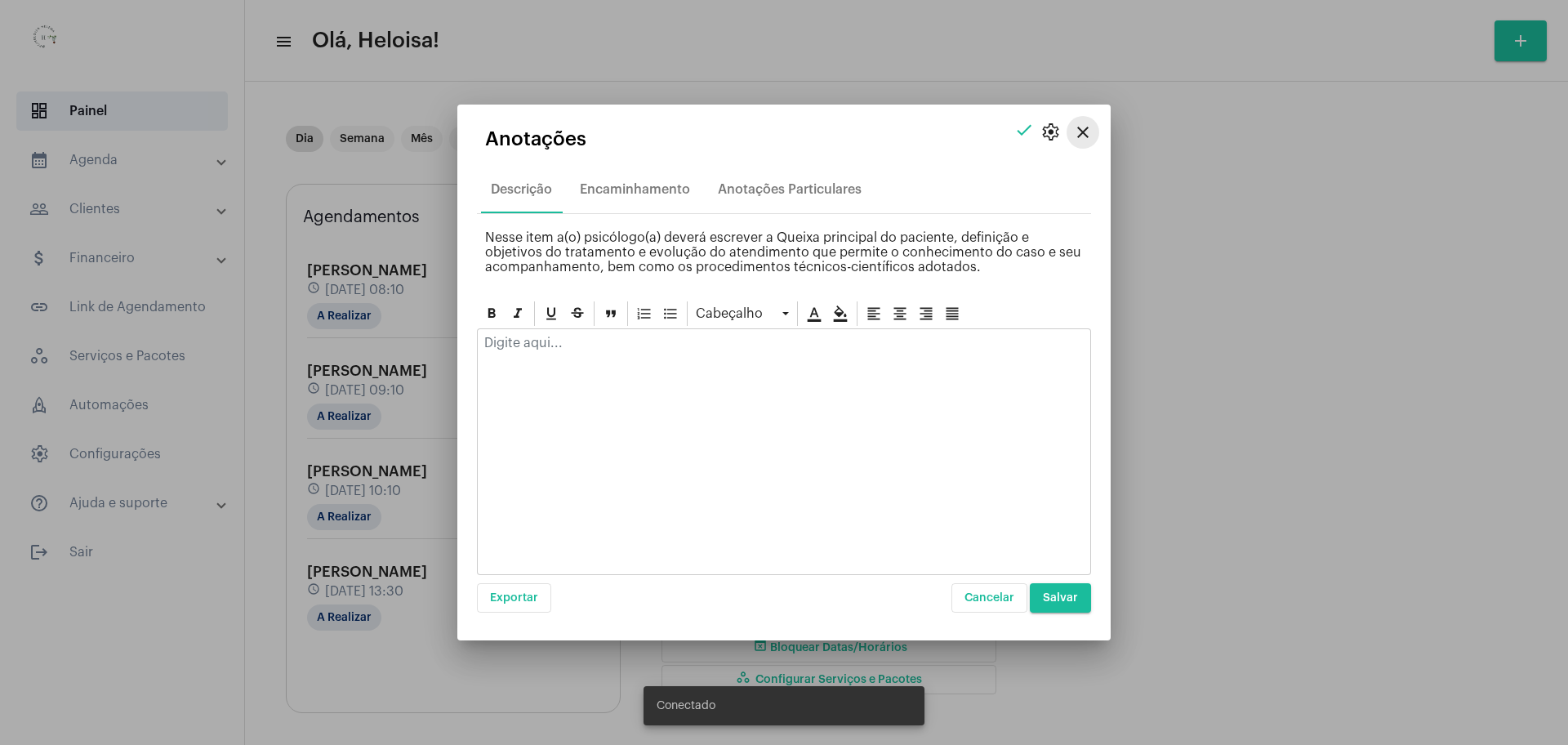
drag, startPoint x: 1092, startPoint y: 132, endPoint x: 1083, endPoint y: 129, distance: 9.5
click at [1090, 133] on mat-icon "close" at bounding box center [1082, 132] width 20 height 20
